Goal: Task Accomplishment & Management: Manage account settings

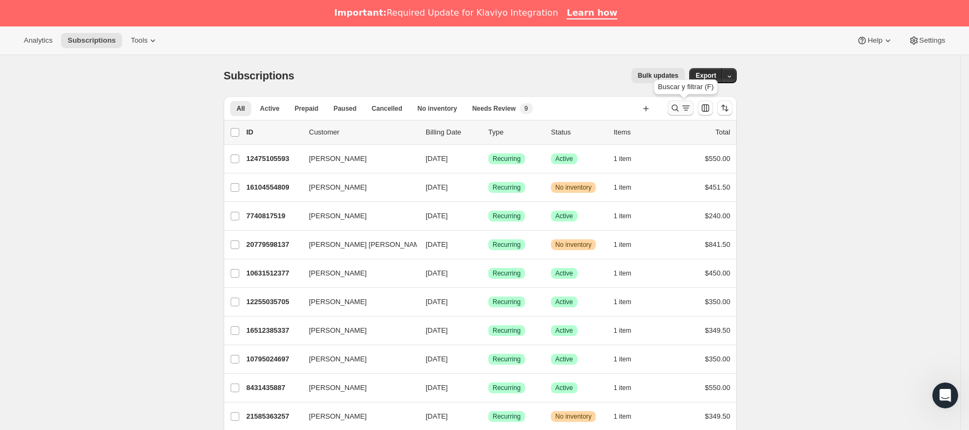
click at [686, 113] on icon "Buscar y filtrar resultados" at bounding box center [686, 108] width 11 height 11
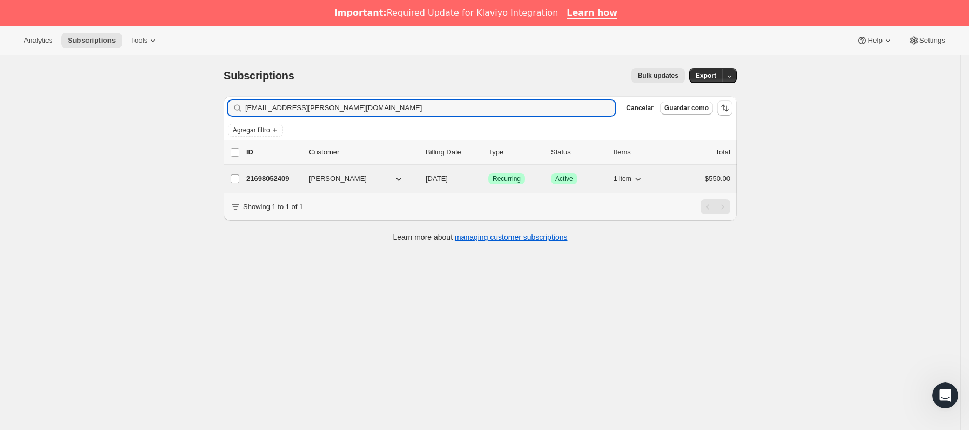
type input "ang.cuevas.v@gmail.com"
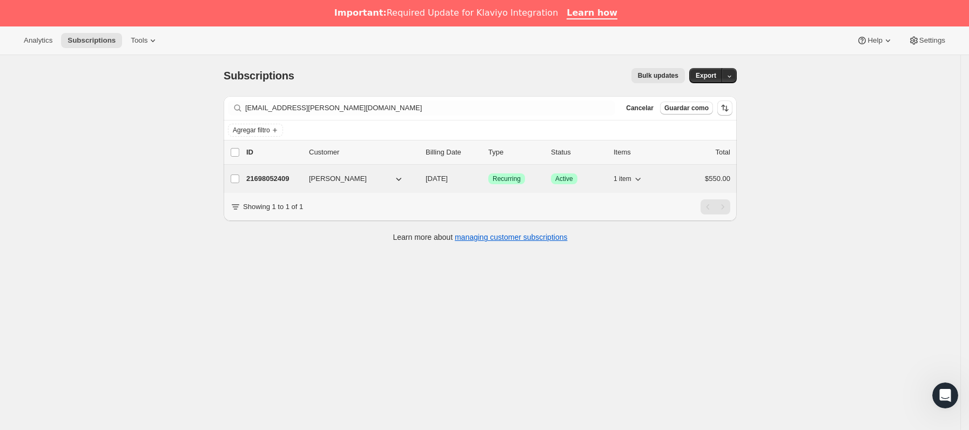
click at [309, 186] on div "21698052409 Angélica J. Valencia 09/05/2025 Logrado Recurring Logrado Active 1 …" at bounding box center [488, 178] width 484 height 15
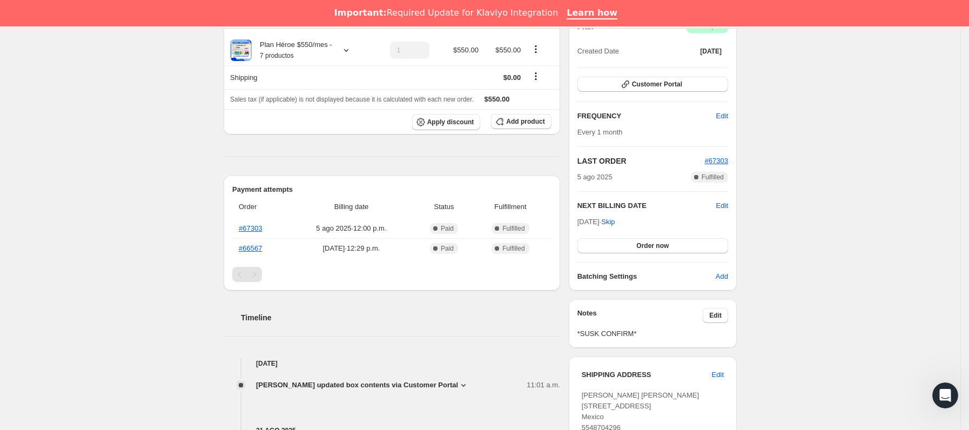
scroll to position [162, 0]
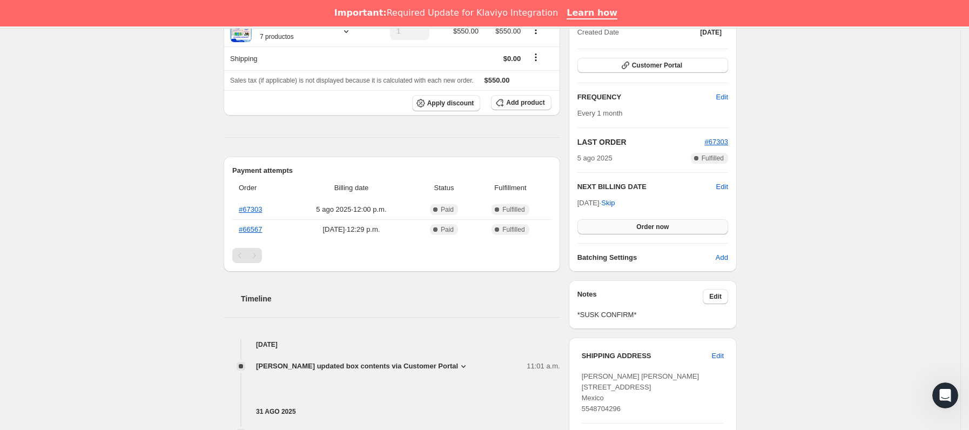
click at [634, 225] on button "Order now" at bounding box center [653, 226] width 151 height 15
click at [634, 225] on span "Click to confirm" at bounding box center [652, 227] width 49 height 9
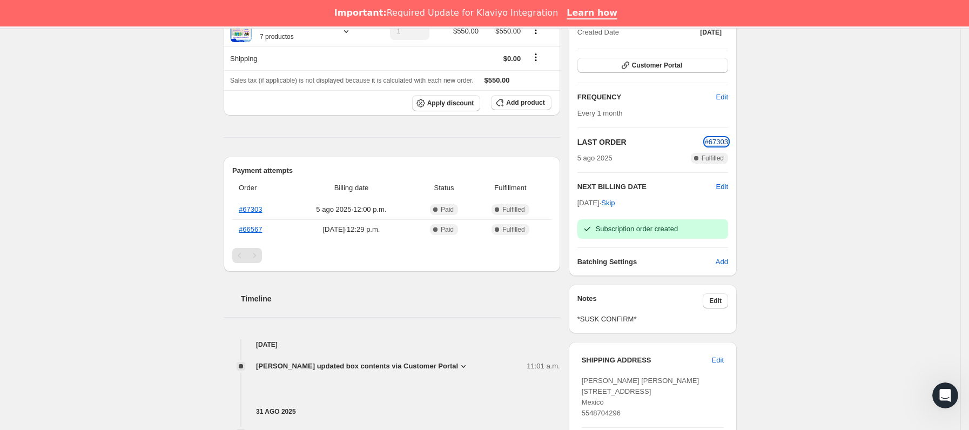
click at [720, 139] on span "#67303" at bounding box center [716, 142] width 23 height 8
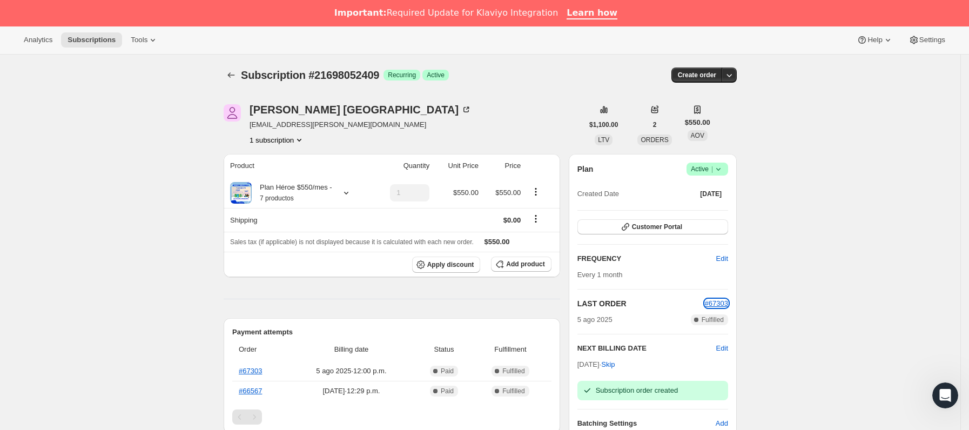
scroll to position [0, 0]
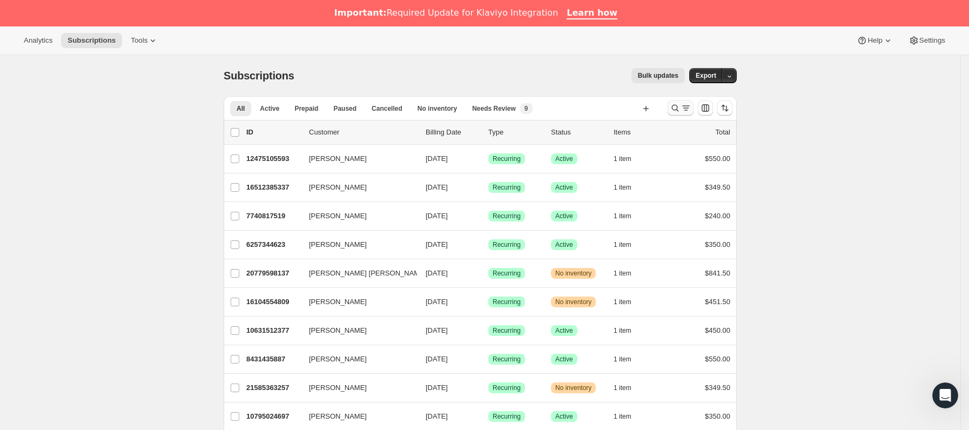
click at [688, 104] on icon "Buscar y filtrar resultados" at bounding box center [686, 108] width 11 height 11
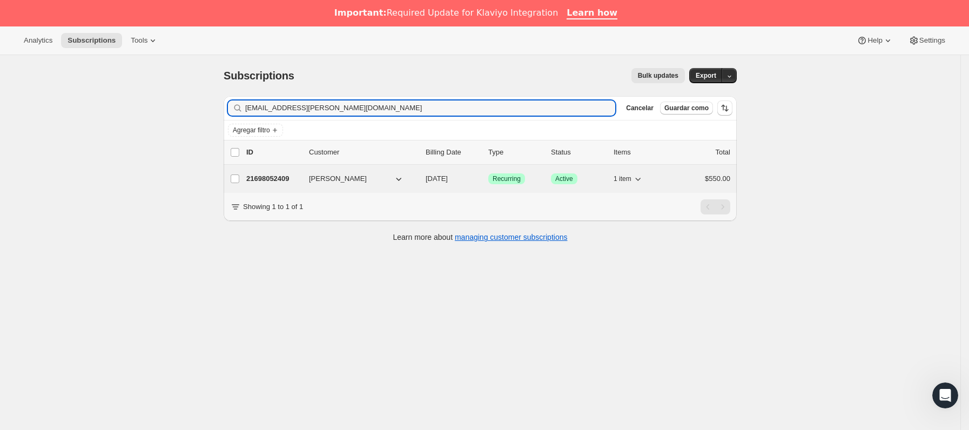
type input "ang.cuevas.v@gmail.com"
click at [306, 183] on div "21698052409 Angélica J. Valencia 10/05/2025 Logrado Recurring Logrado Active 1 …" at bounding box center [488, 178] width 484 height 15
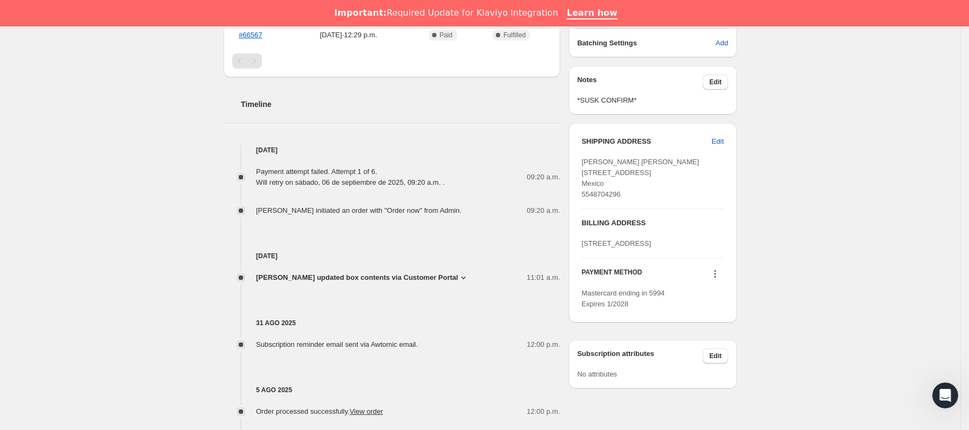
scroll to position [567, 0]
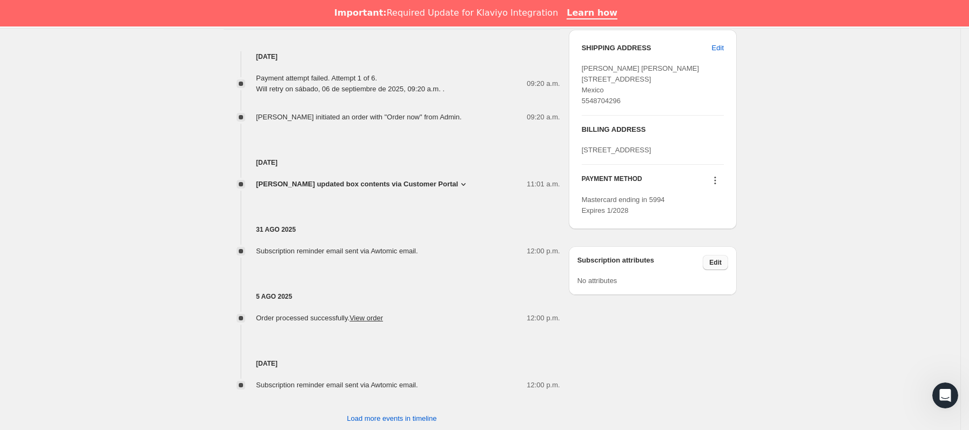
click at [720, 267] on span "Edit" at bounding box center [716, 262] width 12 height 9
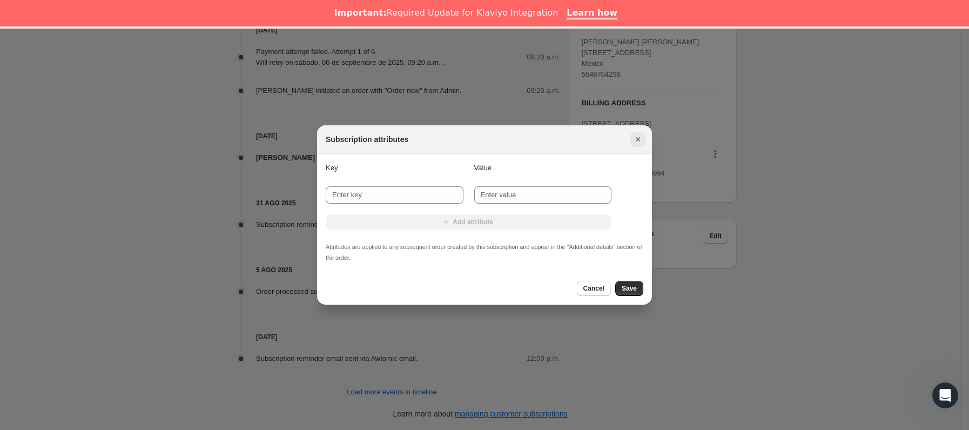
click at [641, 134] on icon "Cerrar" at bounding box center [638, 139] width 11 height 11
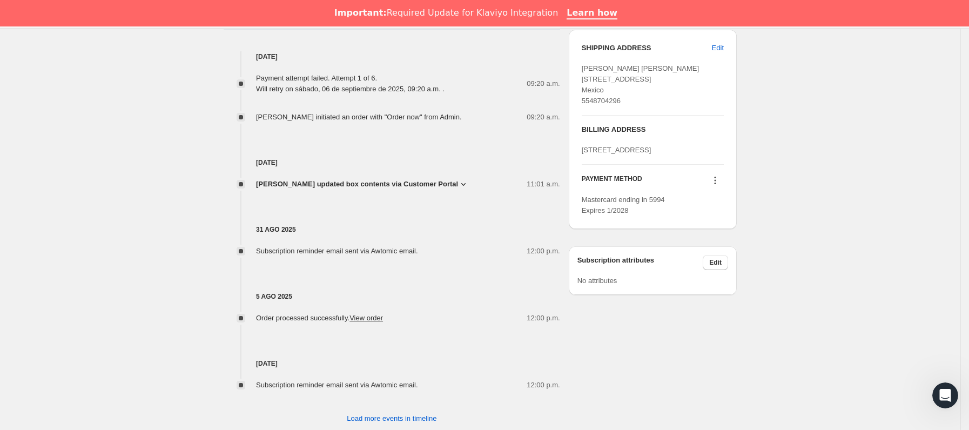
click at [717, 186] on icon at bounding box center [715, 180] width 11 height 11
click at [704, 243] on span "Send link to update card" at bounding box center [719, 246] width 76 height 8
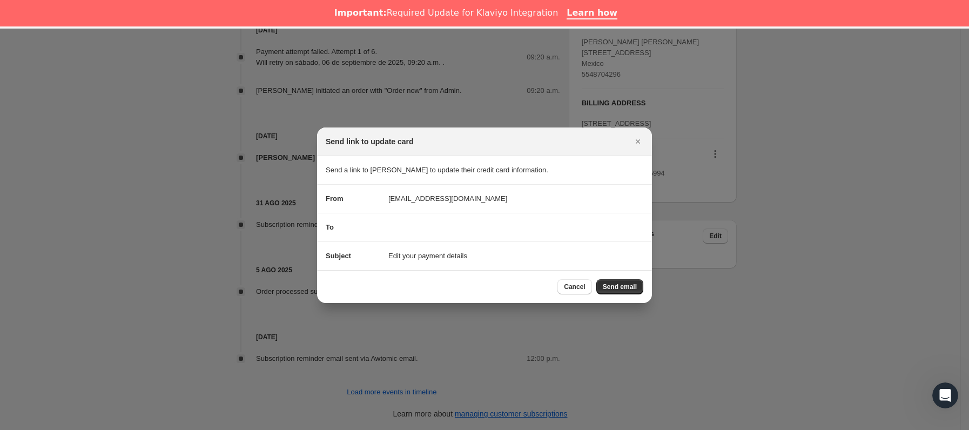
scroll to position [26, 0]
click at [610, 283] on span "Send email" at bounding box center [620, 287] width 34 height 9
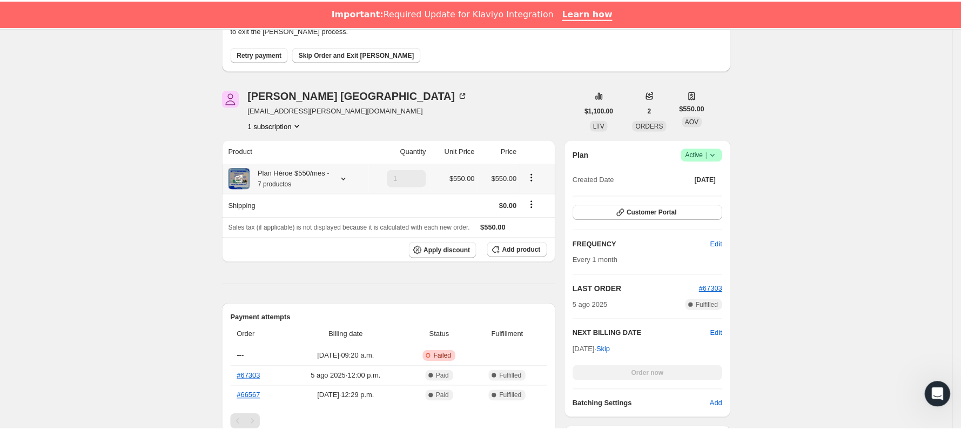
scroll to position [0, 0]
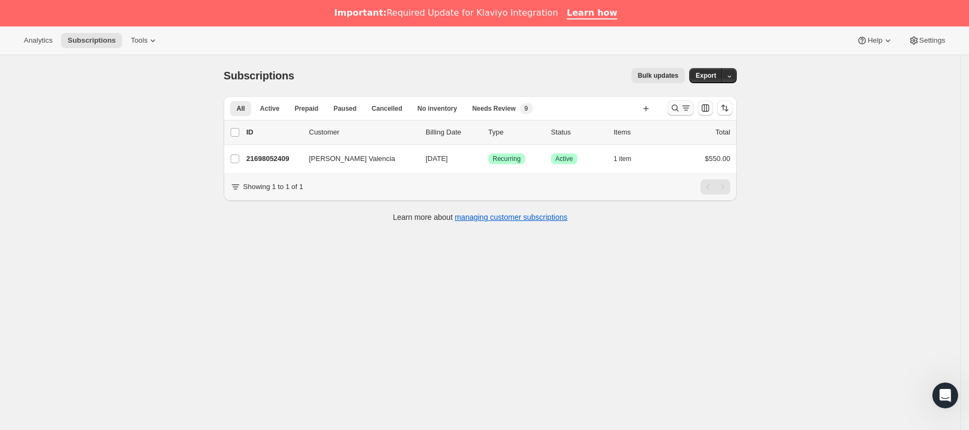
click at [673, 106] on button "Buscar y filtrar resultados" at bounding box center [681, 108] width 26 height 15
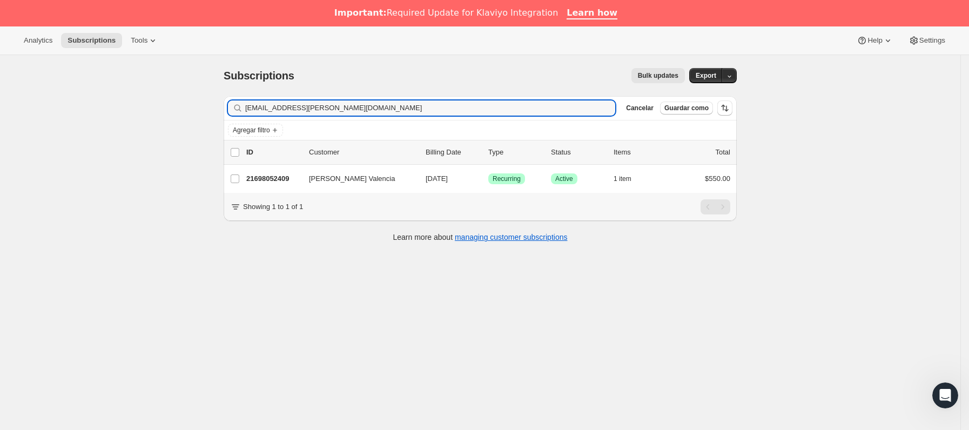
drag, startPoint x: 344, startPoint y: 112, endPoint x: 116, endPoint y: 138, distance: 230.0
click at [116, 138] on div "Subscriptions. Esta página está lista Subscriptions Bulk updates Más acciones B…" at bounding box center [480, 270] width 961 height 430
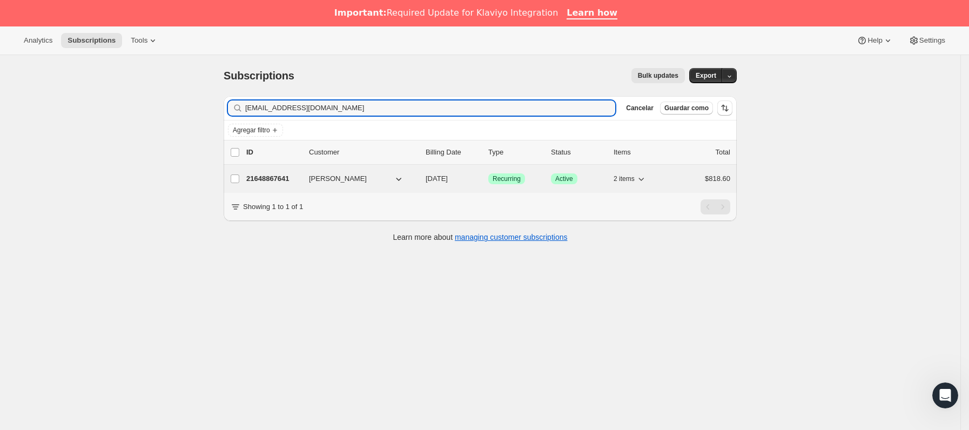
type input "[EMAIL_ADDRESS][DOMAIN_NAME]"
click at [293, 182] on p "21648867641" at bounding box center [273, 178] width 54 height 11
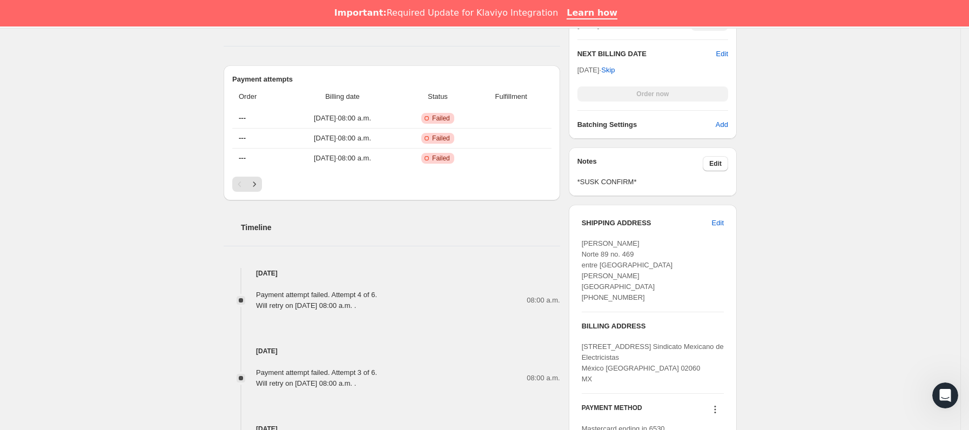
scroll to position [486, 0]
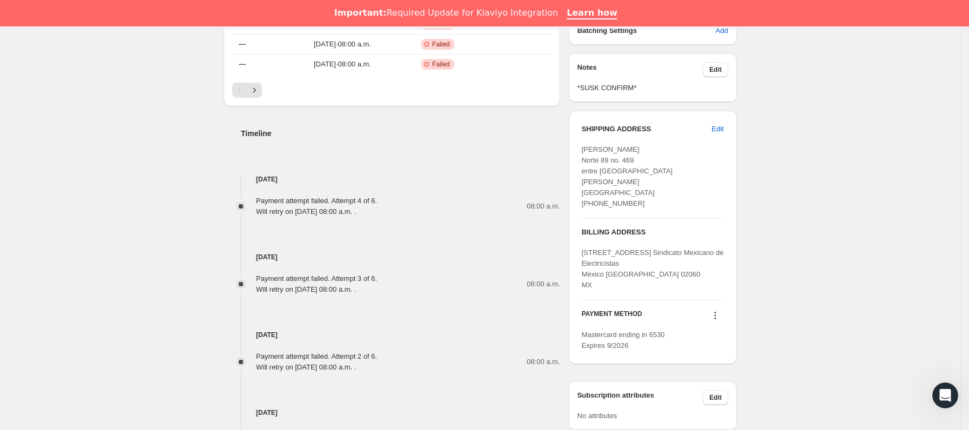
click at [720, 319] on icon at bounding box center [715, 315] width 11 height 11
click at [715, 335] on span "Send link to update card" at bounding box center [719, 337] width 76 height 8
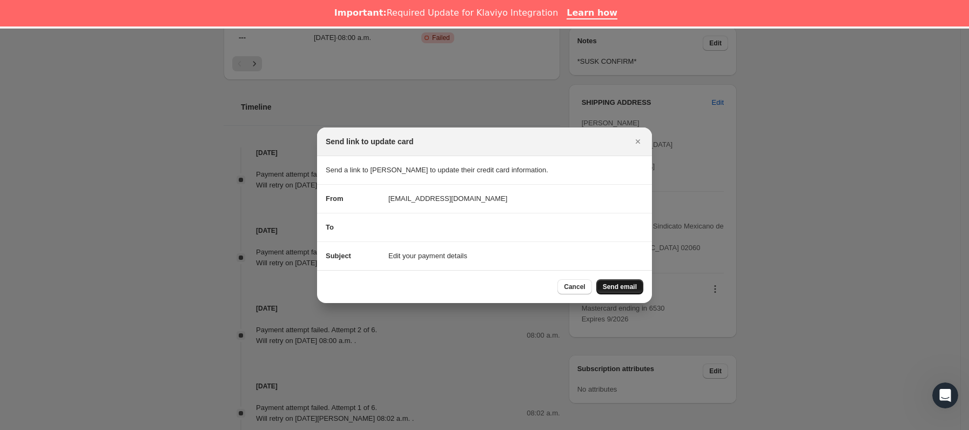
click at [640, 287] on button "Send email" at bounding box center [620, 286] width 47 height 15
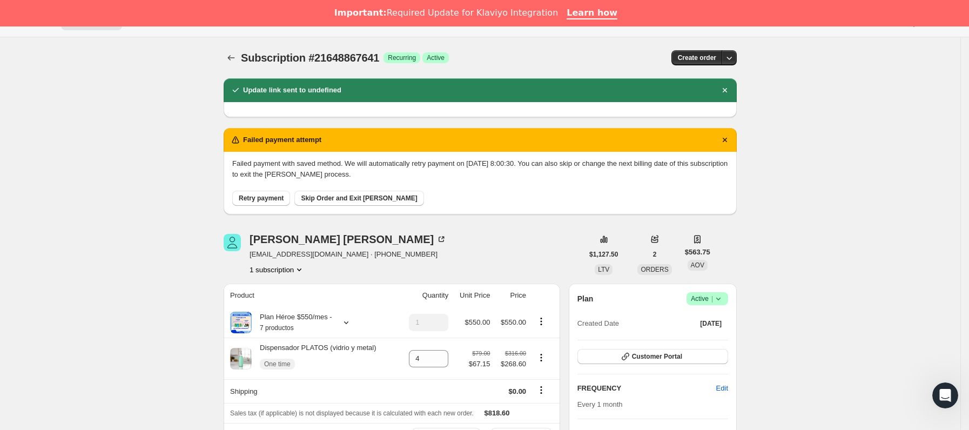
scroll to position [0, 0]
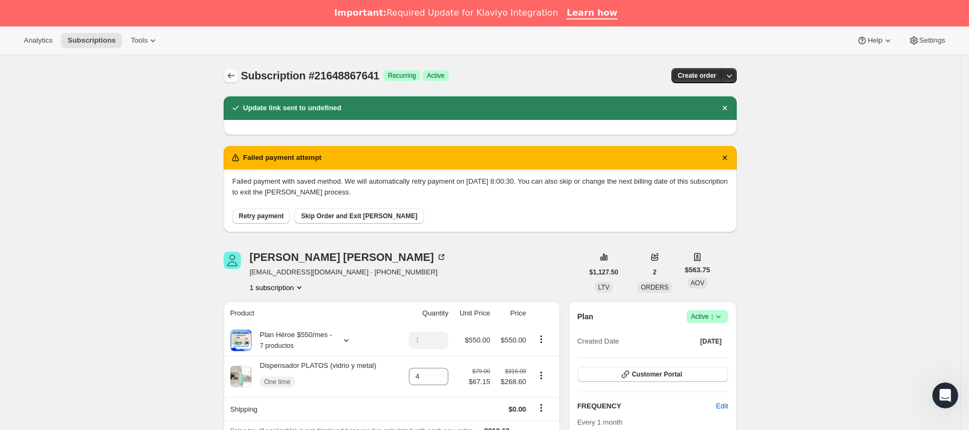
click at [237, 71] on icon "Subscriptions" at bounding box center [231, 75] width 11 height 11
